Goal: Information Seeking & Learning: Check status

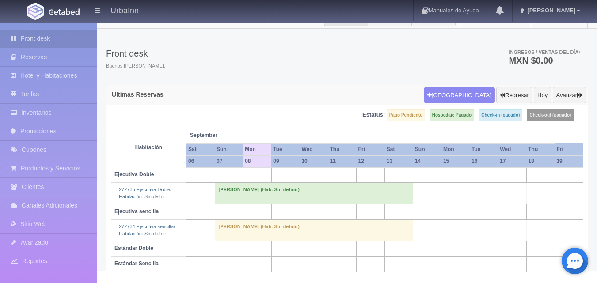
scroll to position [19, 0]
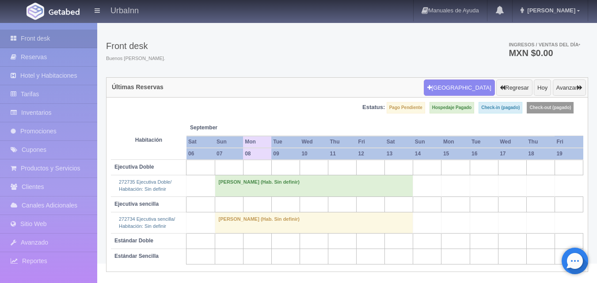
click at [256, 186] on td "[PERSON_NAME] (Hab. Sin definir)" at bounding box center [314, 185] width 198 height 21
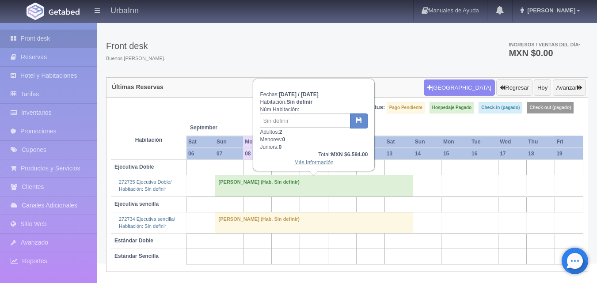
click at [318, 165] on link "Más Información" at bounding box center [313, 162] width 39 height 6
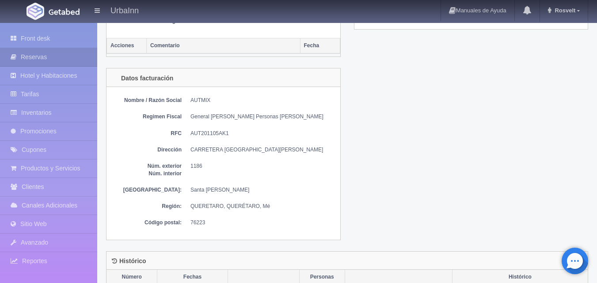
scroll to position [501, 0]
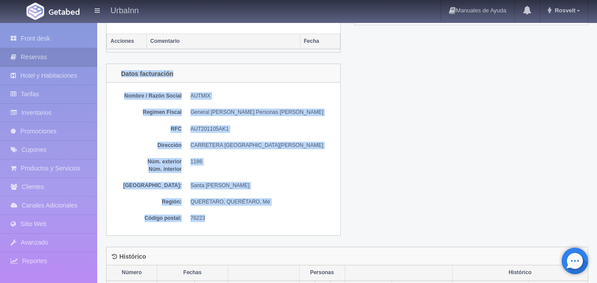
drag, startPoint x: 120, startPoint y: 69, endPoint x: 224, endPoint y: 213, distance: 177.5
click at [223, 213] on div "Datos facturación Nombre / Razón Social AUTMIX Regimen Fiscal General [PERSON_N…" at bounding box center [223, 150] width 235 height 172
drag, startPoint x: 198, startPoint y: 182, endPoint x: 497, endPoint y: 153, distance: 300.0
click at [497, 153] on div "Datos facturación Nombre / Razón Social AUTMIX Regimen Fiscal General [PERSON_N…" at bounding box center [346, 155] width 495 height 183
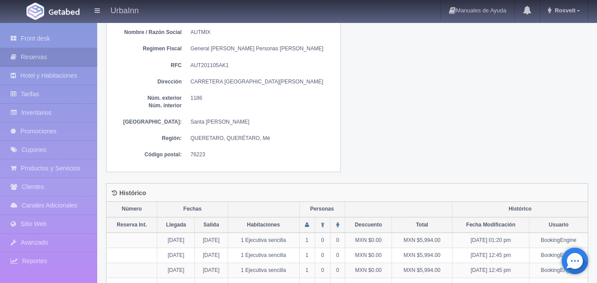
scroll to position [585, 0]
